Goal: Task Accomplishment & Management: Use online tool/utility

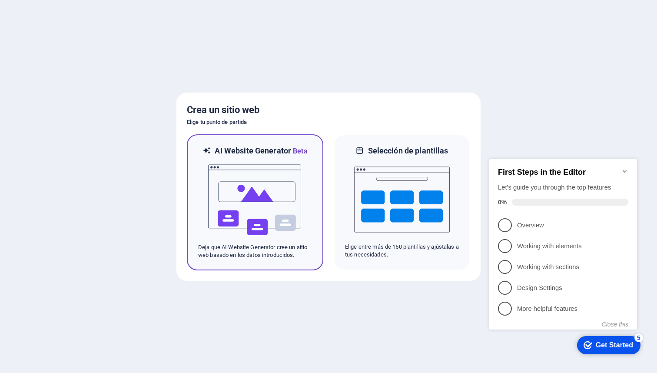
click at [263, 219] on img at bounding box center [255, 200] width 96 height 87
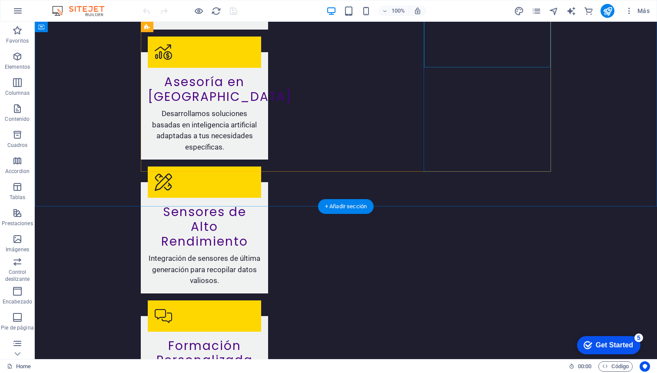
scroll to position [1291, 0]
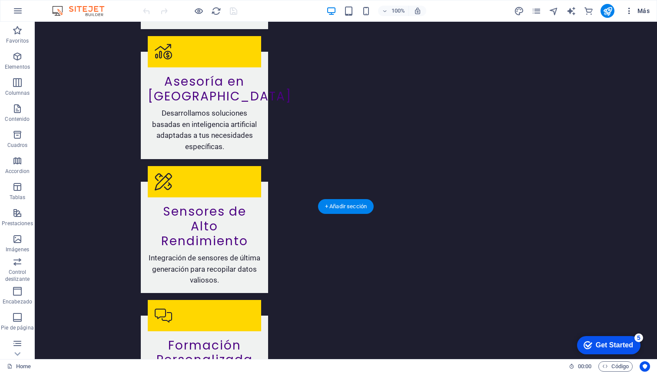
click at [630, 10] on icon "button" at bounding box center [629, 11] width 9 height 9
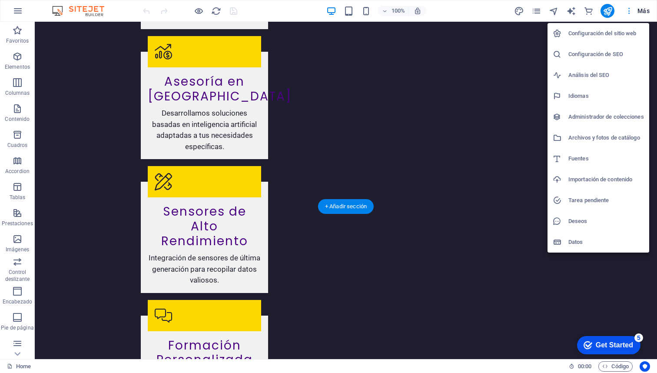
click at [630, 10] on div at bounding box center [328, 186] width 657 height 373
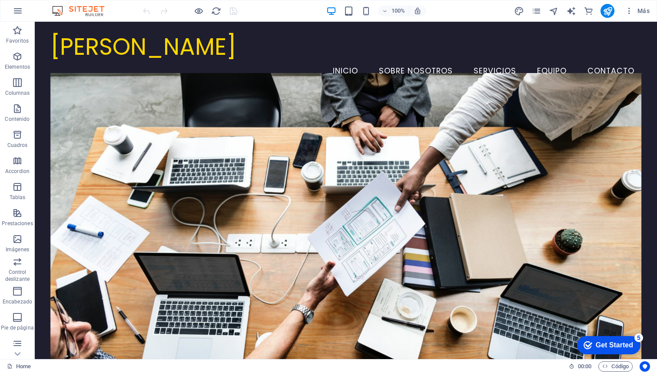
scroll to position [0, 0]
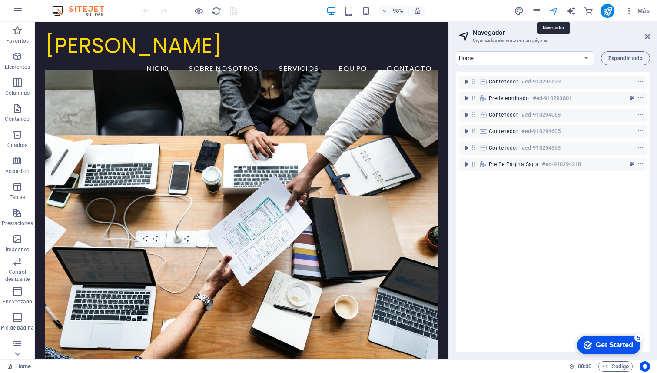
click at [646, 35] on icon at bounding box center [647, 36] width 5 height 7
